Goal: Task Accomplishment & Management: Manage account settings

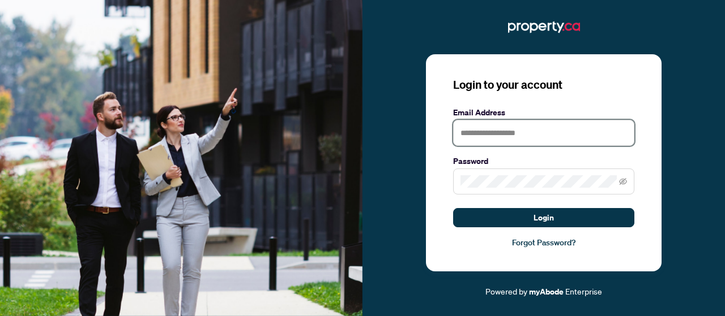
click at [474, 132] on input "text" at bounding box center [543, 133] width 181 height 26
type input "**********"
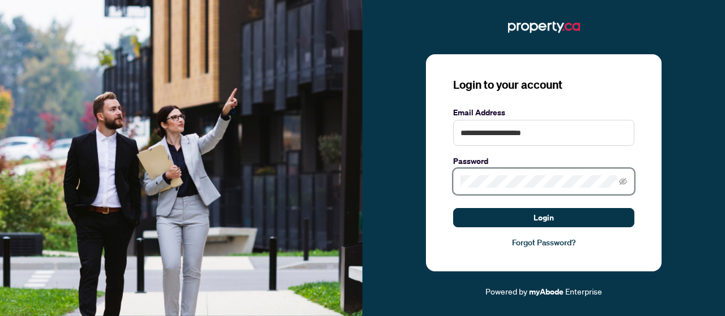
click at [0, 316] on com-1password-button at bounding box center [0, 316] width 0 height 0
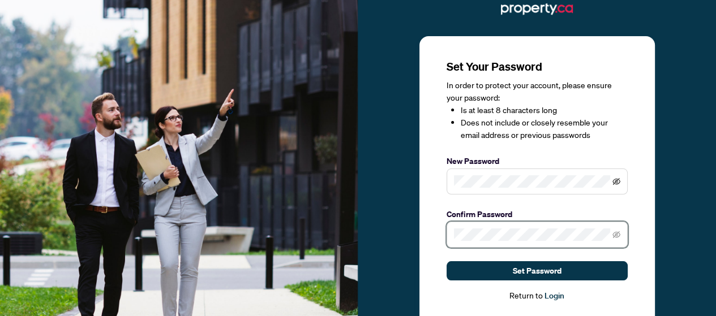
click at [619, 182] on icon "eye-invisible" at bounding box center [617, 182] width 8 height 8
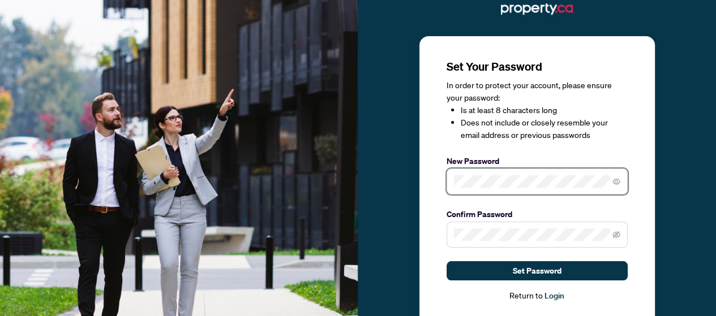
click at [448, 184] on span at bounding box center [537, 182] width 181 height 26
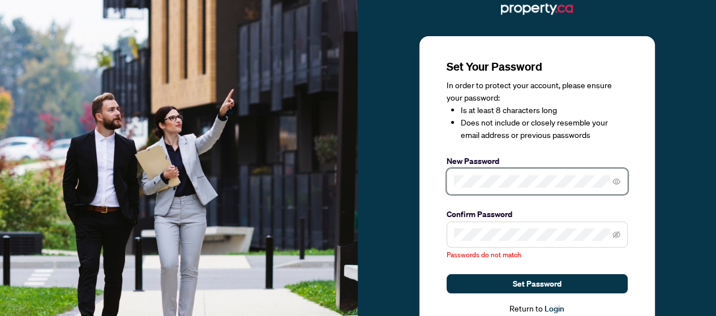
click at [97, 3] on div "Set Your Password In order to protect your account, please ensure your password…" at bounding box center [358, 182] width 716 height 365
click at [420, 175] on div "Set Your Password In order to protect your account, please ensure your password…" at bounding box center [536, 187] width 235 height 302
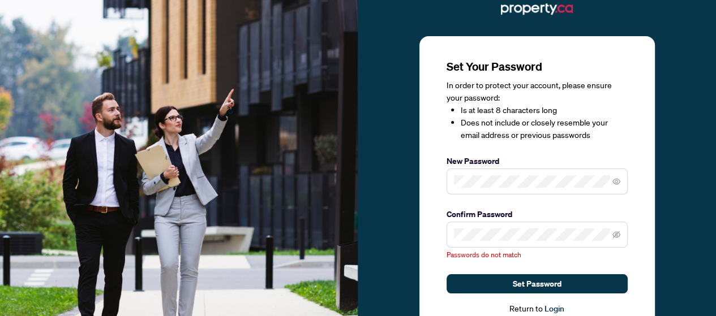
click at [425, 232] on div "Set Your Password In order to protect your account, please ensure your password…" at bounding box center [536, 187] width 235 height 302
click at [471, 228] on span at bounding box center [537, 235] width 181 height 26
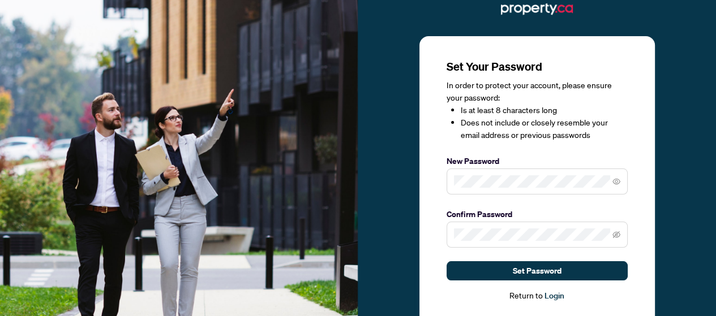
drag, startPoint x: 639, startPoint y: 213, endPoint x: 425, endPoint y: 211, distance: 213.4
click at [425, 211] on div "Set Your Password In order to protect your account, please ensure your password…" at bounding box center [536, 180] width 235 height 289
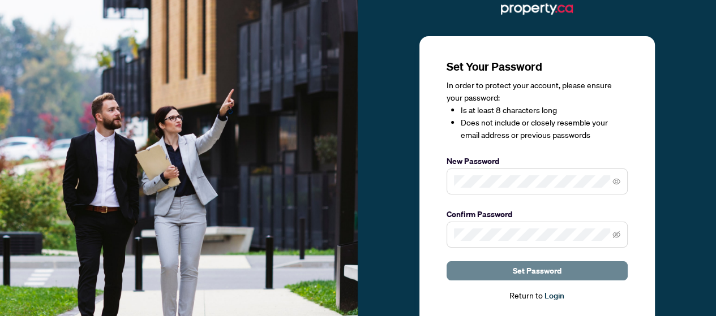
click at [453, 263] on button "Set Password" at bounding box center [537, 271] width 181 height 19
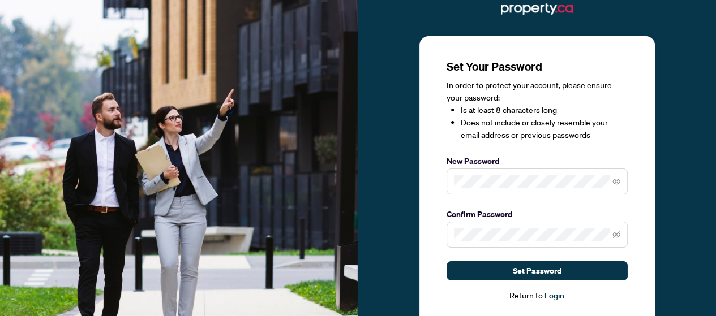
scroll to position [33, 0]
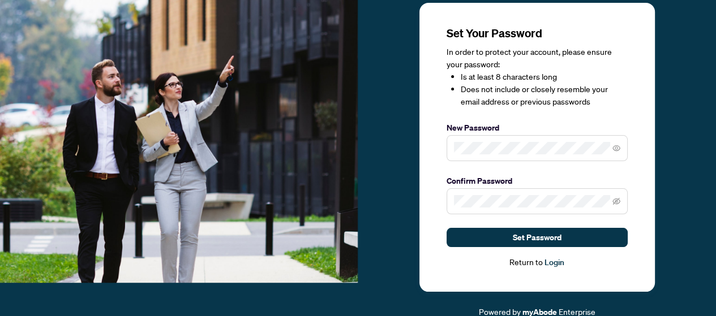
click at [556, 263] on link "Login" at bounding box center [555, 263] width 20 height 10
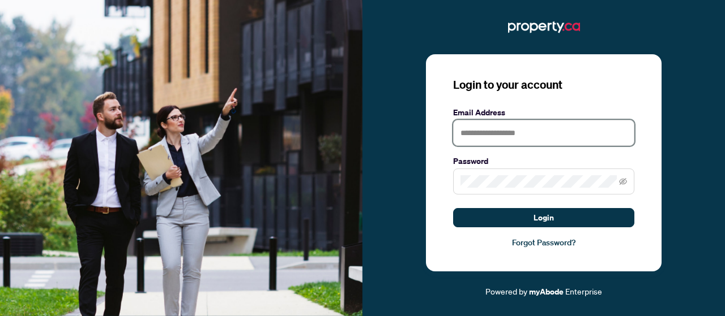
click at [545, 133] on input "text" at bounding box center [543, 133] width 181 height 26
type input "**********"
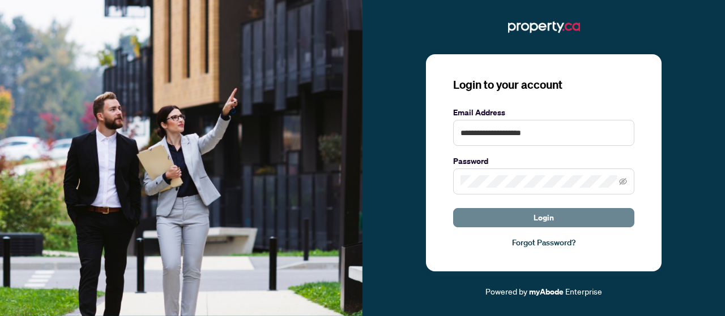
click at [568, 224] on button "Login" at bounding box center [543, 217] width 181 height 19
